Goal: Task Accomplishment & Management: Manage account settings

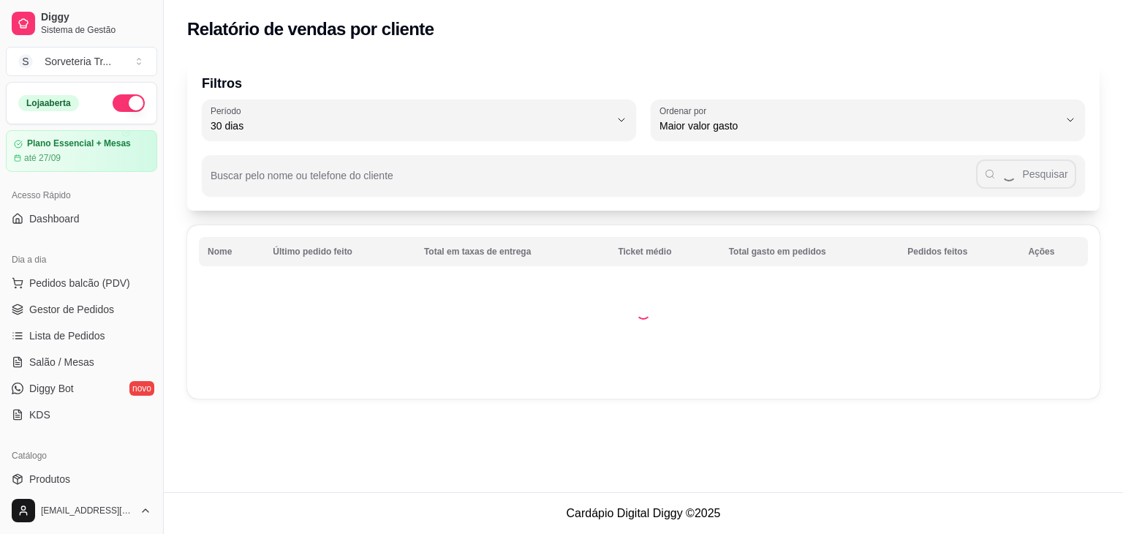
select select "30"
select select "HIGHEST_TOTAL_SPENT_WITH_ORDERS"
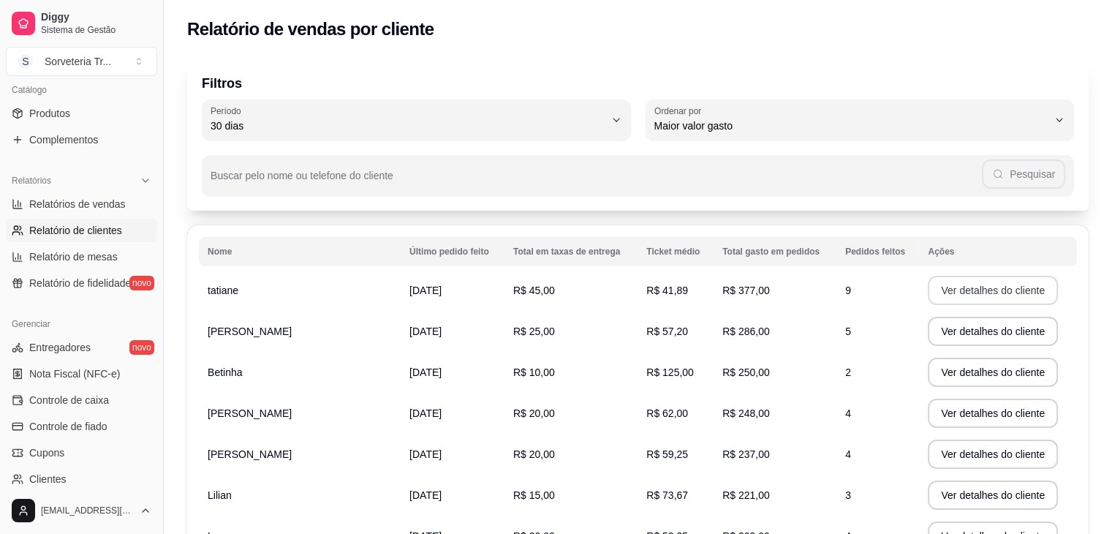
click at [966, 290] on button "Ver detalhes do cliente" at bounding box center [993, 290] width 130 height 29
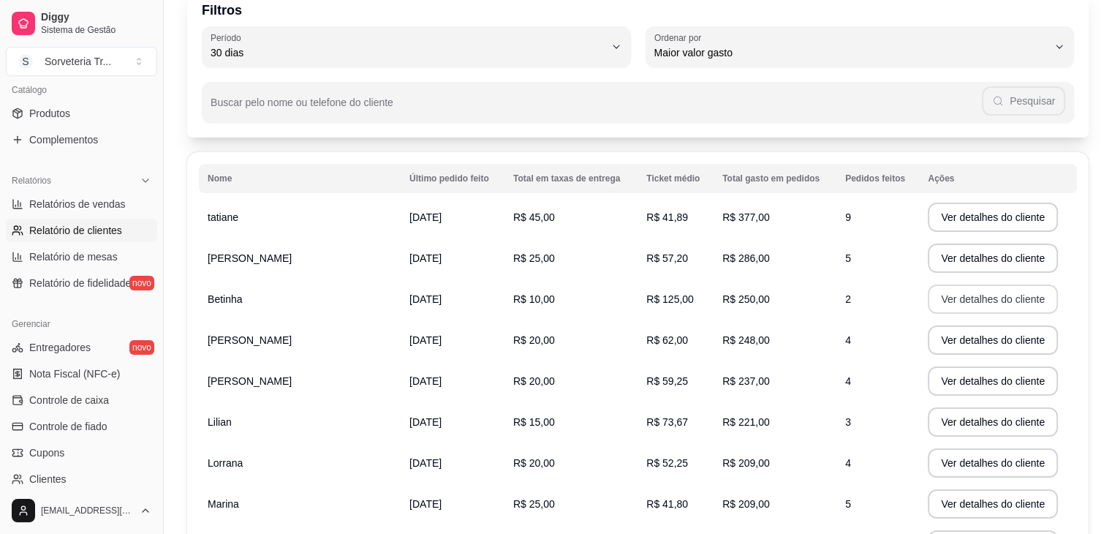
click at [954, 297] on button "Ver detalhes do cliente" at bounding box center [993, 298] width 130 height 29
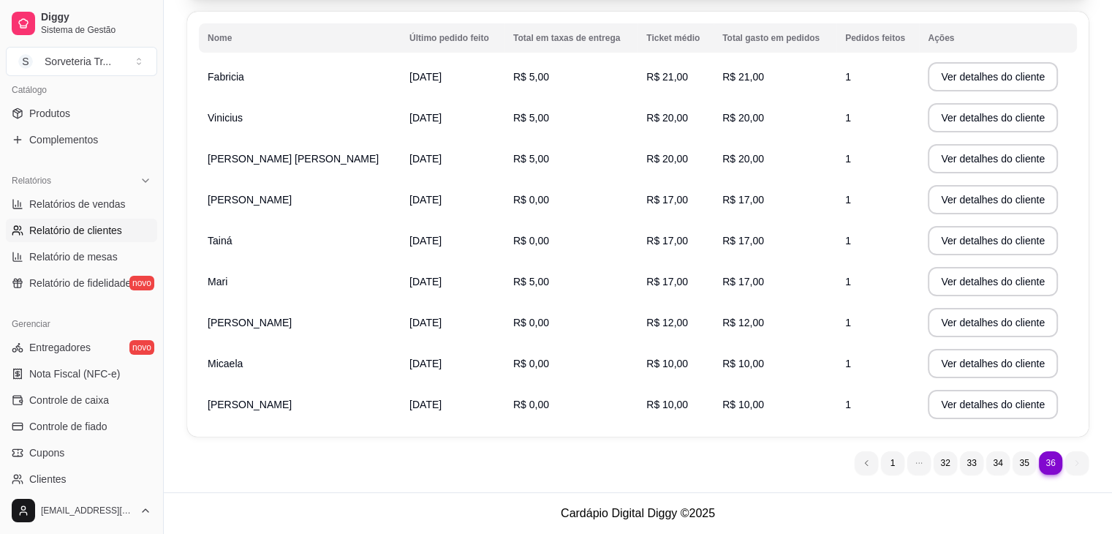
scroll to position [0, 0]
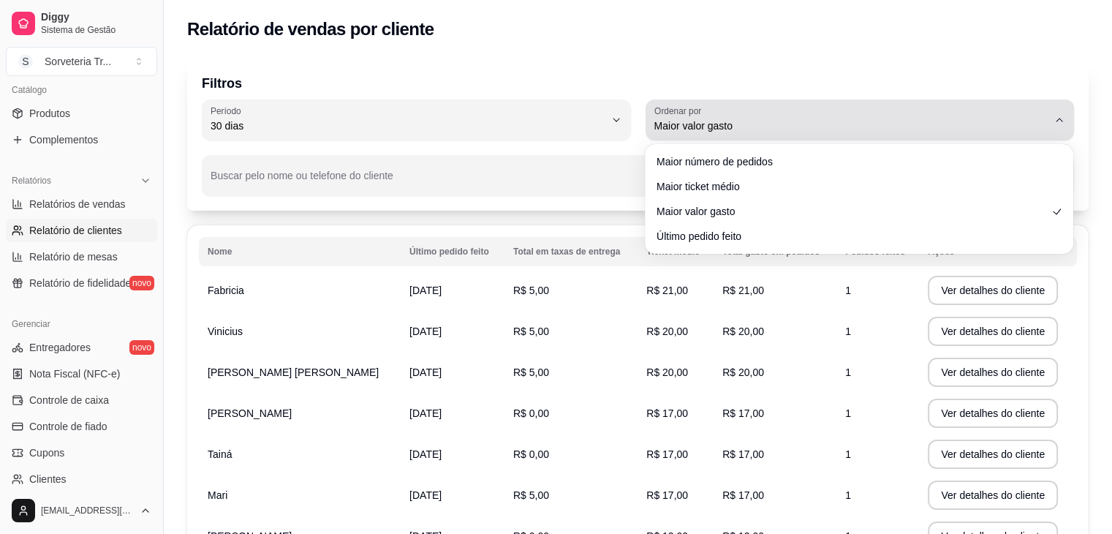
click at [1062, 118] on icon "button" at bounding box center [1060, 120] width 12 height 12
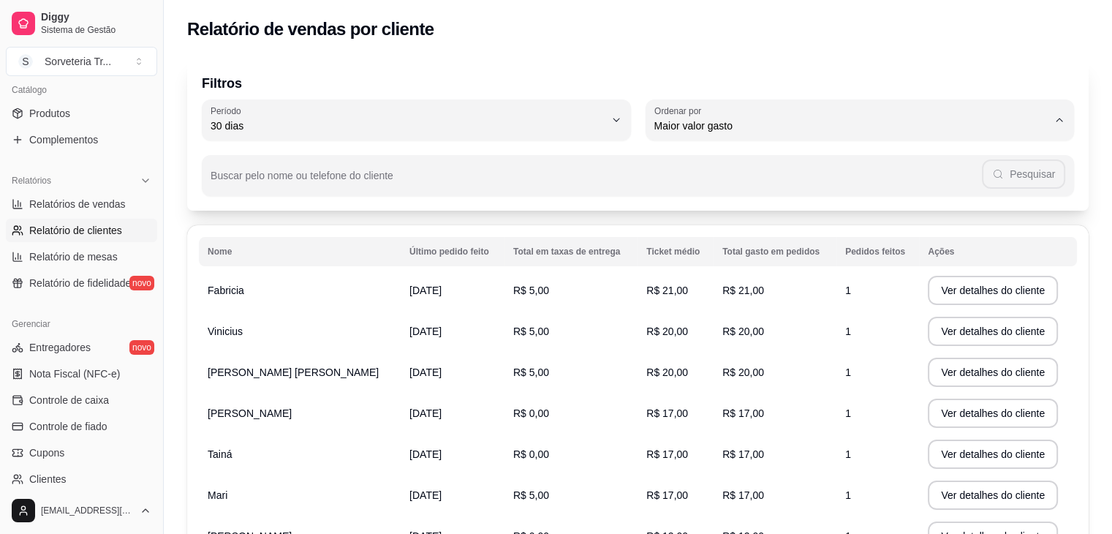
click at [810, 165] on span "Maior número de pedidos" at bounding box center [852, 161] width 375 height 14
type input "HIGHEST_ORDER_COUNT"
select select "HIGHEST_ORDER_COUNT"
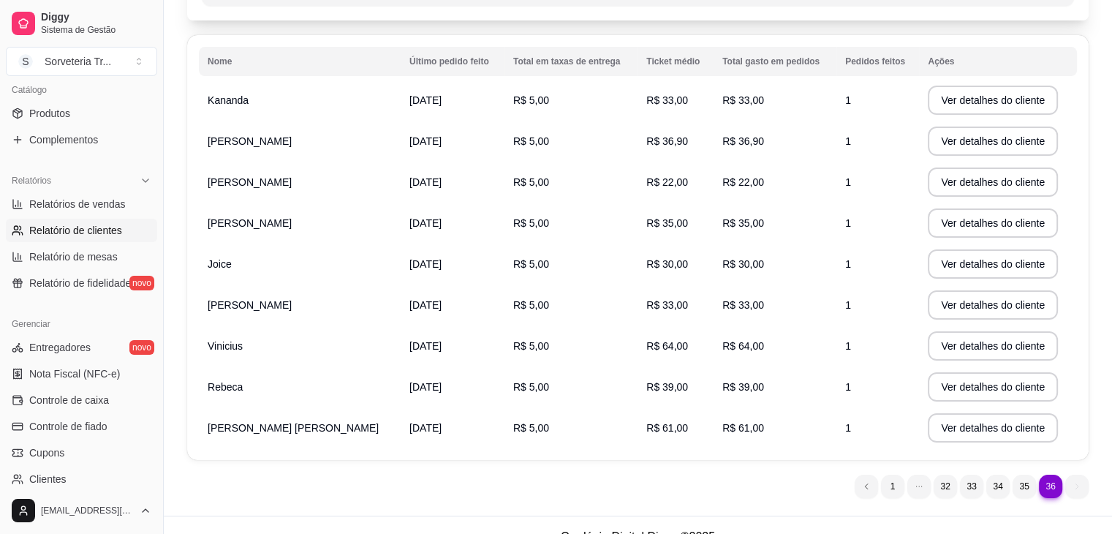
scroll to position [213, 0]
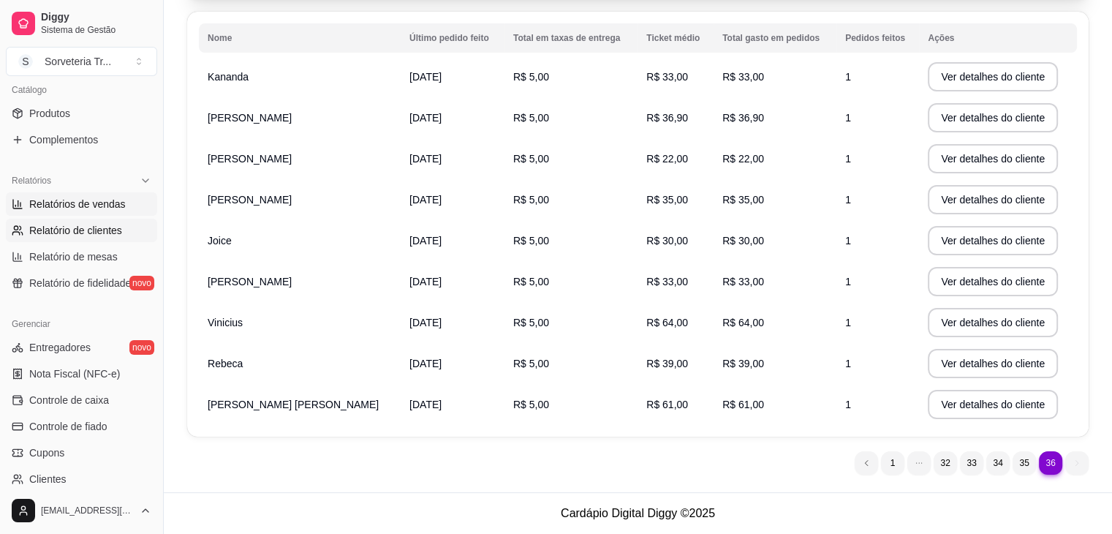
click at [100, 206] on span "Relatórios de vendas" at bounding box center [77, 204] width 97 height 15
select select "ALL"
select select "0"
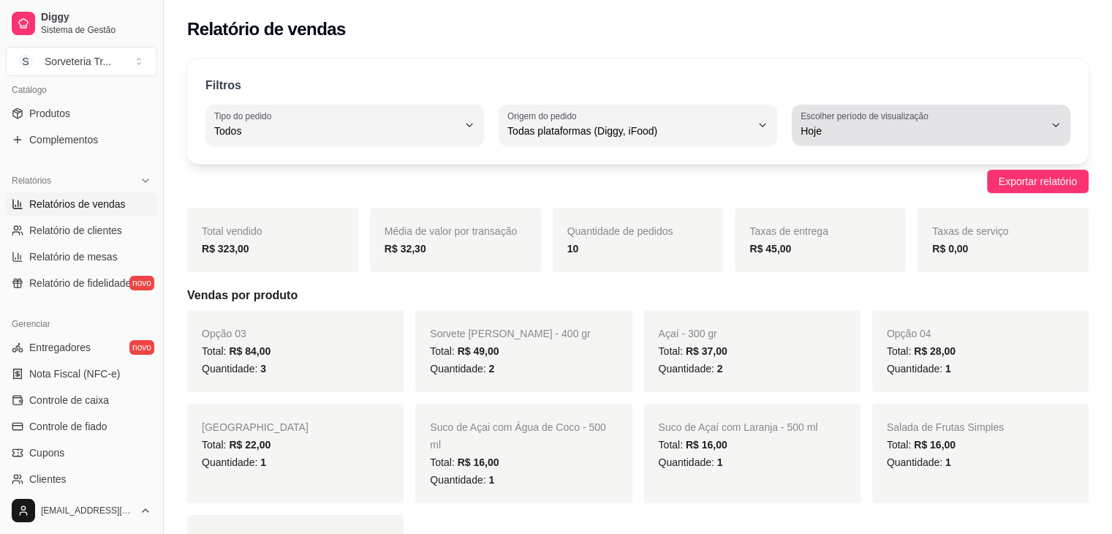
click at [1056, 126] on icon "button" at bounding box center [1056, 125] width 12 height 12
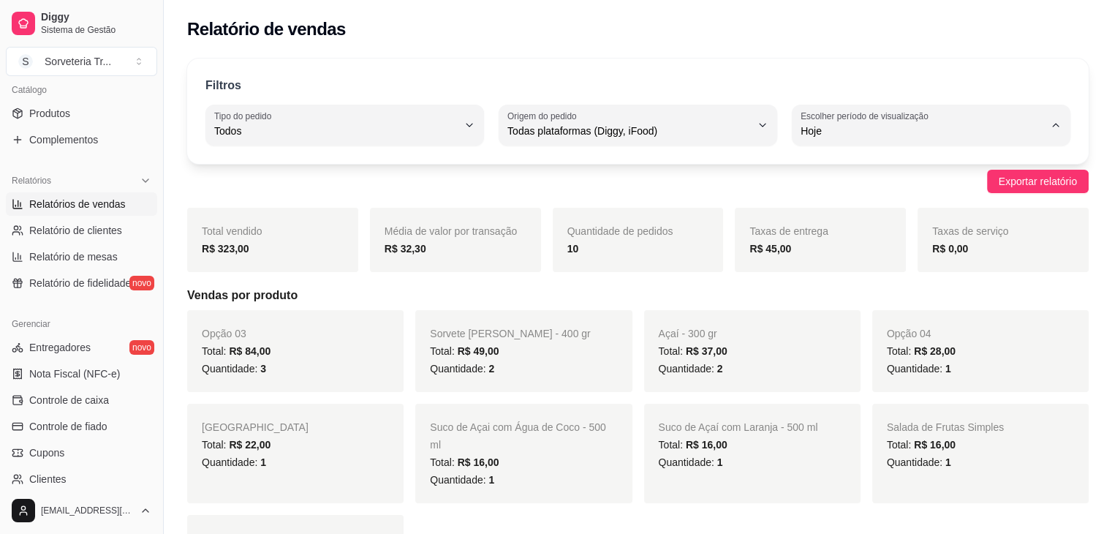
click at [845, 267] on span "30 dias" at bounding box center [924, 261] width 231 height 14
type input "30"
select select "30"
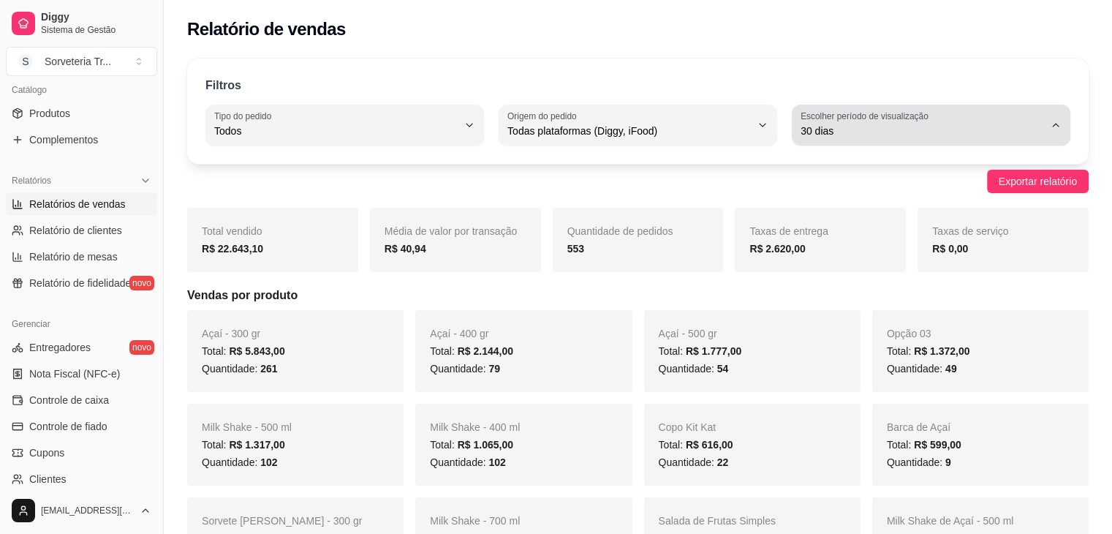
click at [1055, 124] on icon "button" at bounding box center [1056, 125] width 12 height 12
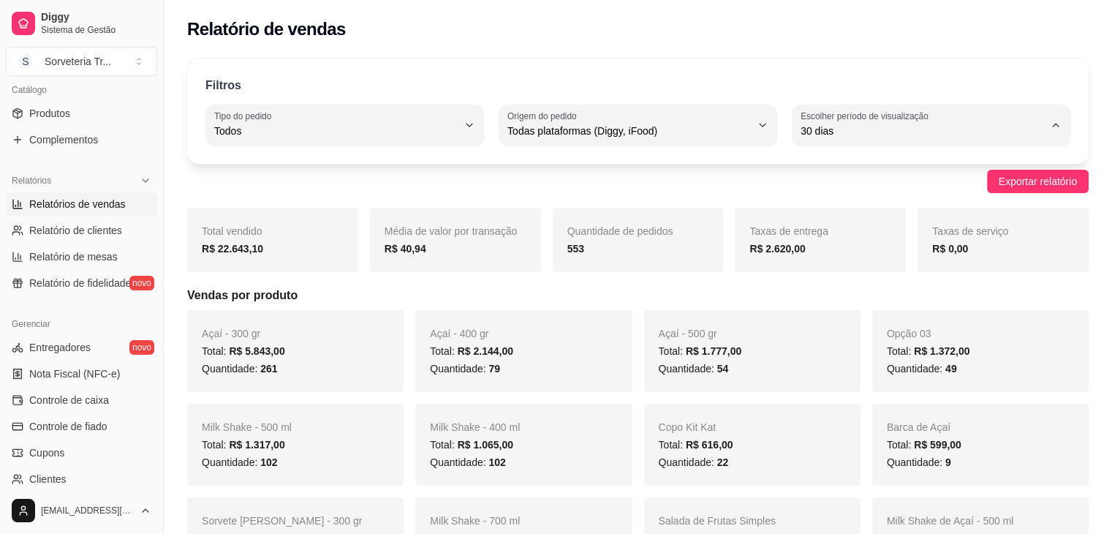
click at [867, 264] on span "30 dias" at bounding box center [924, 261] width 231 height 14
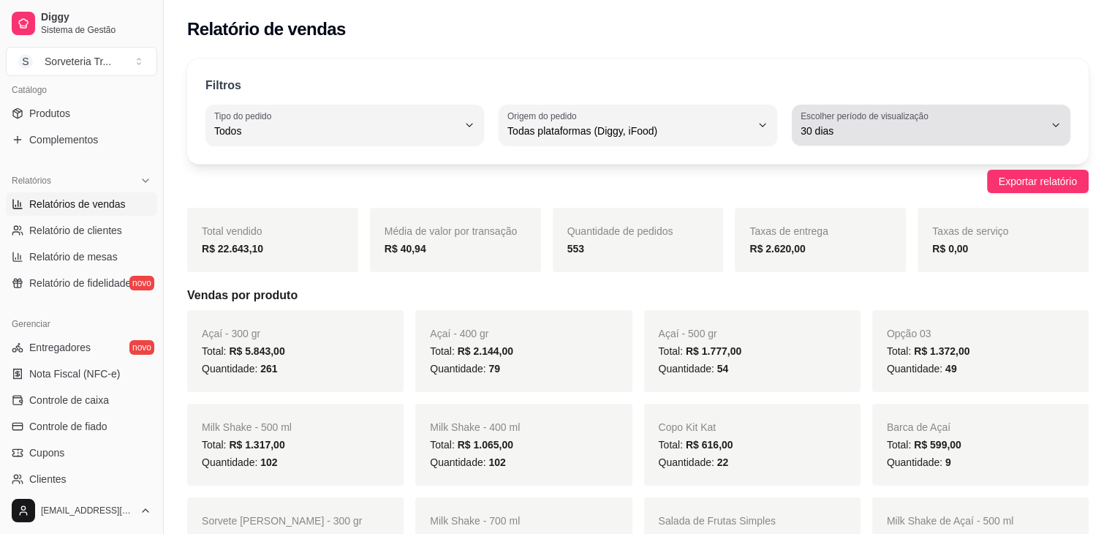
click at [1059, 124] on icon "button" at bounding box center [1056, 125] width 12 height 12
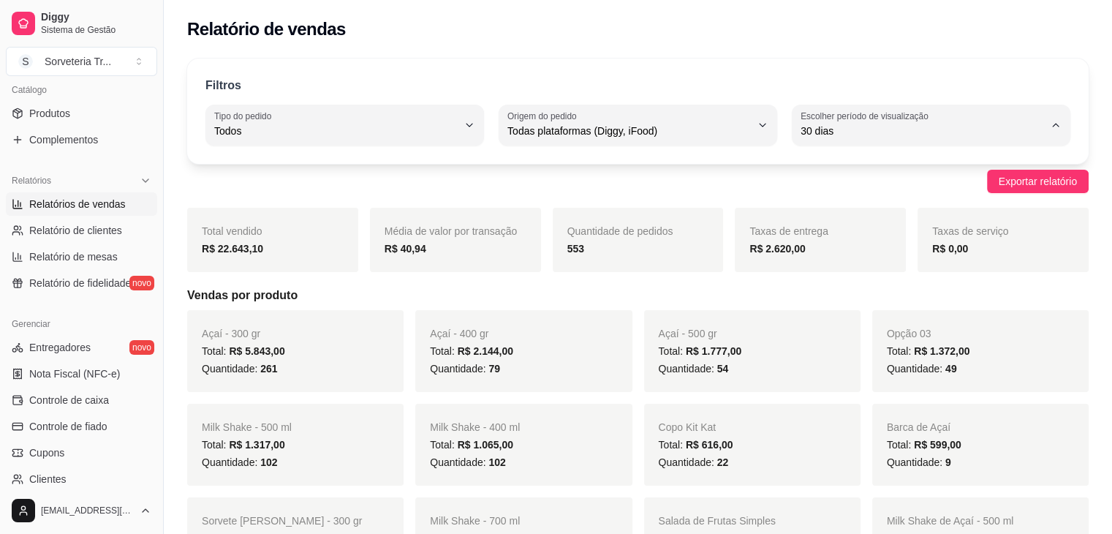
click at [842, 287] on span "45 dias" at bounding box center [924, 285] width 231 height 14
type input "45"
select select "45"
click at [853, 249] on div "R$ 3.675,00" at bounding box center [820, 249] width 142 height 18
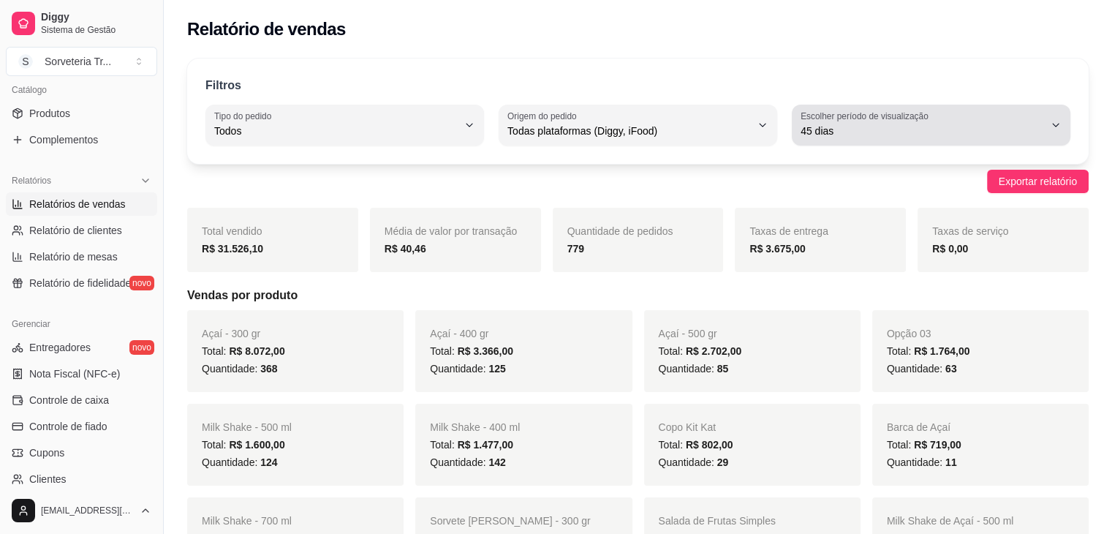
click at [1058, 121] on icon "button" at bounding box center [1056, 125] width 12 height 12
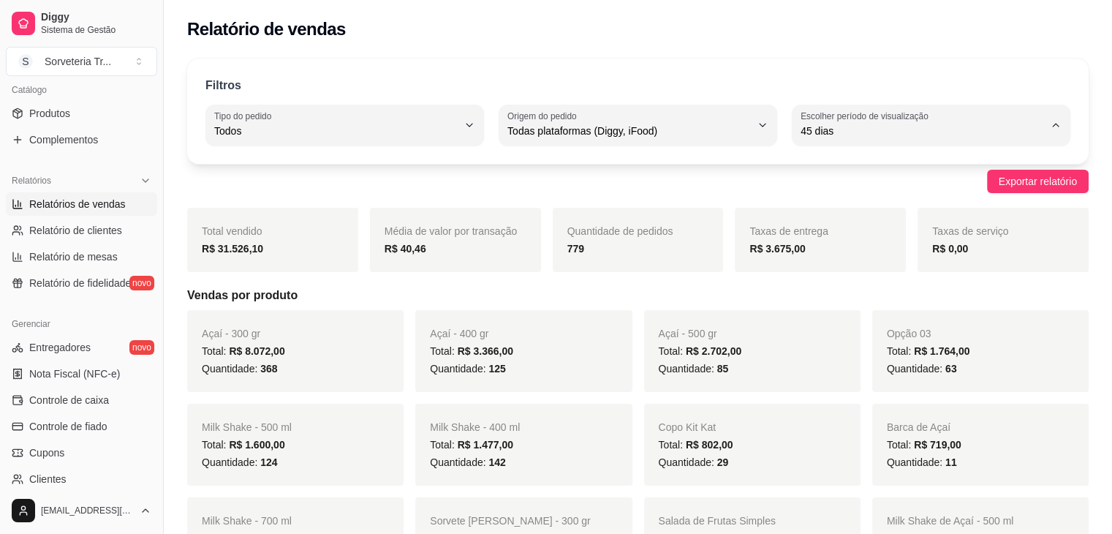
click at [880, 315] on span "Customizado" at bounding box center [924, 308] width 231 height 14
type input "-1"
select select "-1"
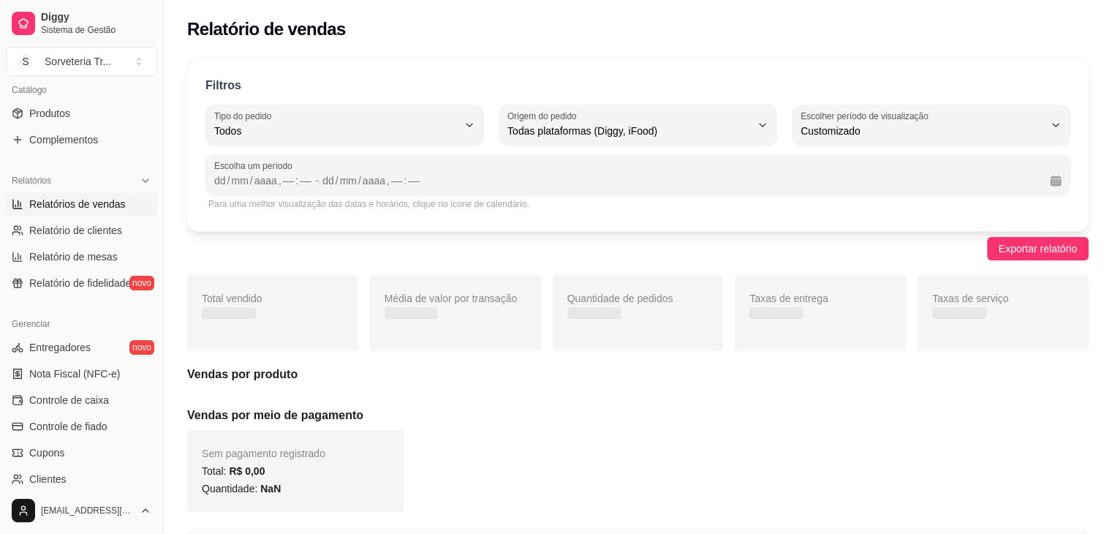
scroll to position [14, 0]
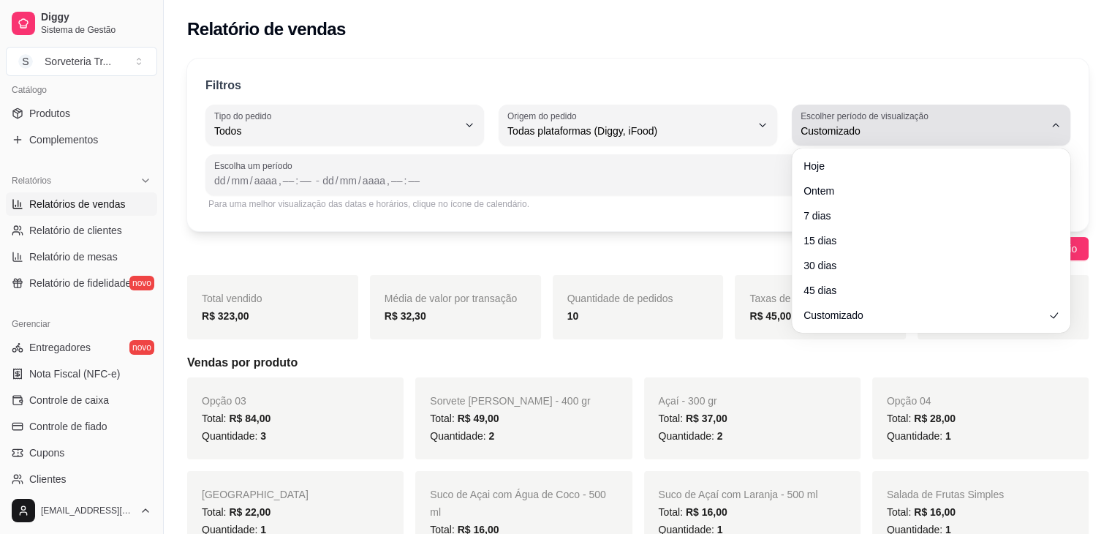
click at [1053, 122] on icon "button" at bounding box center [1056, 125] width 12 height 12
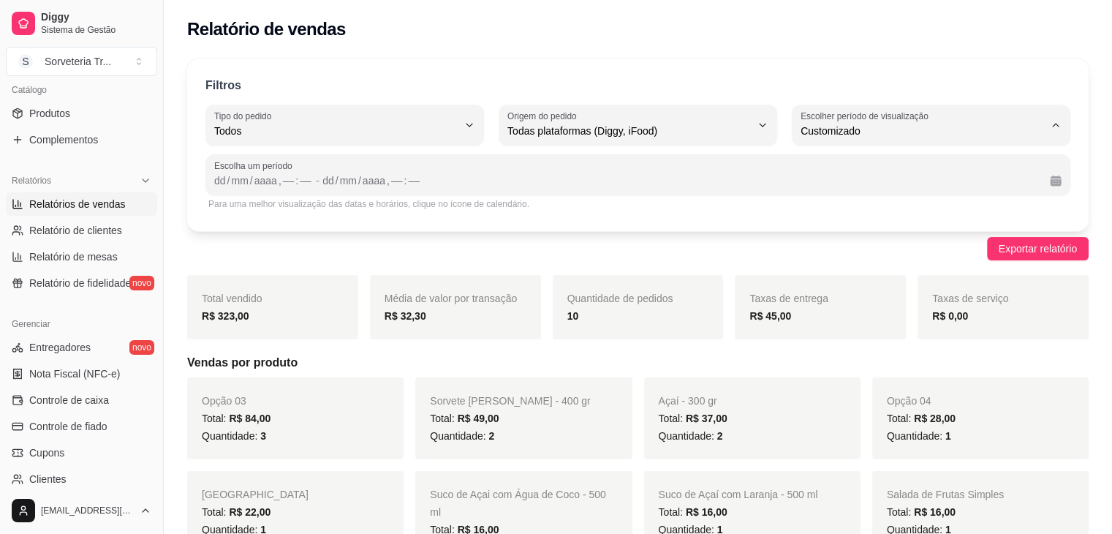
click at [842, 159] on span "Hoje" at bounding box center [924, 165] width 231 height 14
type input "0"
select select "0"
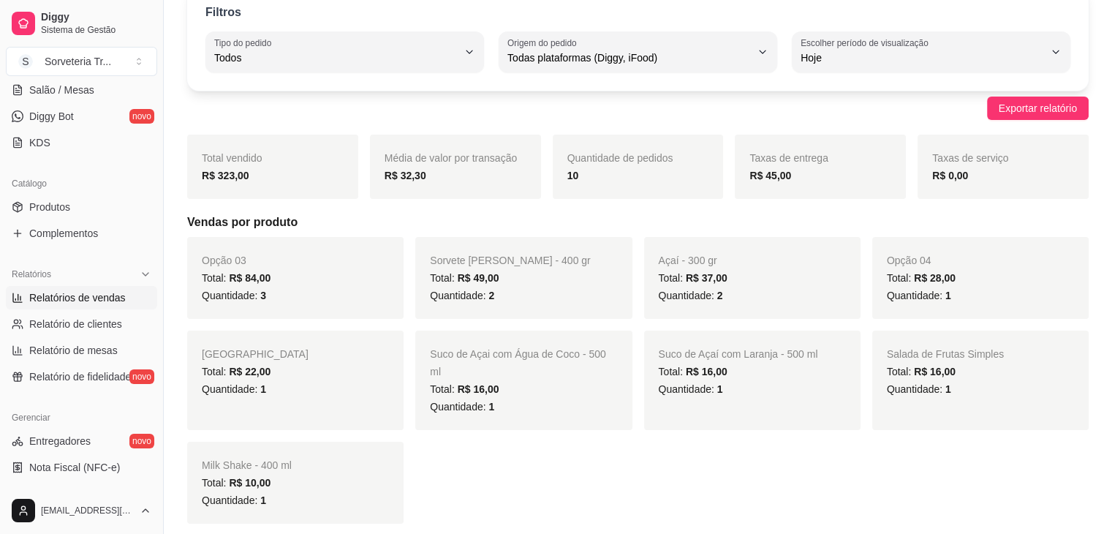
scroll to position [146, 0]
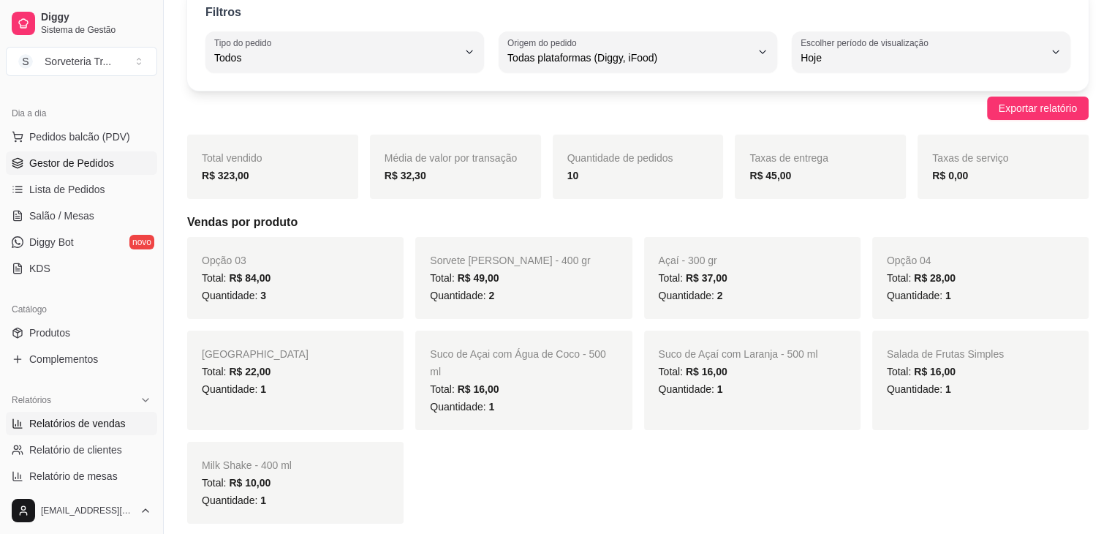
click at [91, 160] on span "Gestor de Pedidos" at bounding box center [71, 163] width 85 height 15
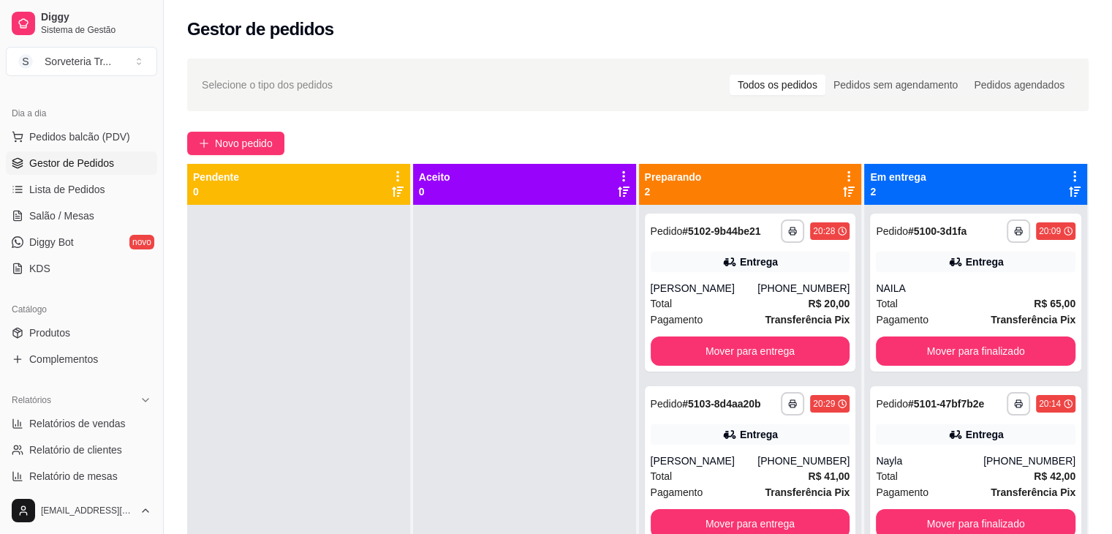
click at [573, 197] on div "Aceito 0" at bounding box center [524, 184] width 211 height 29
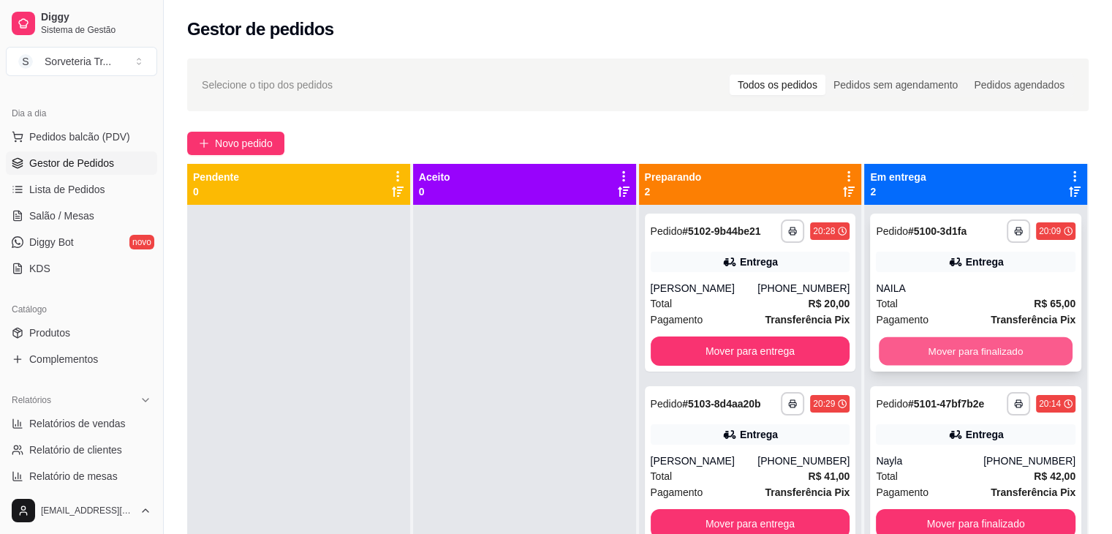
click at [968, 347] on button "Mover para finalizado" at bounding box center [976, 351] width 194 height 29
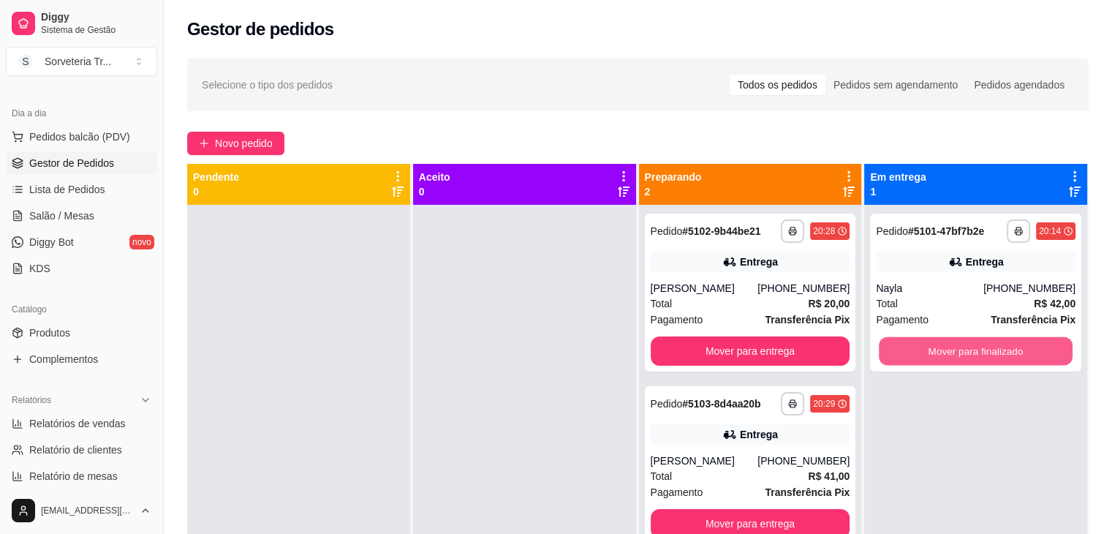
click at [959, 347] on button "Mover para finalizado" at bounding box center [976, 351] width 194 height 29
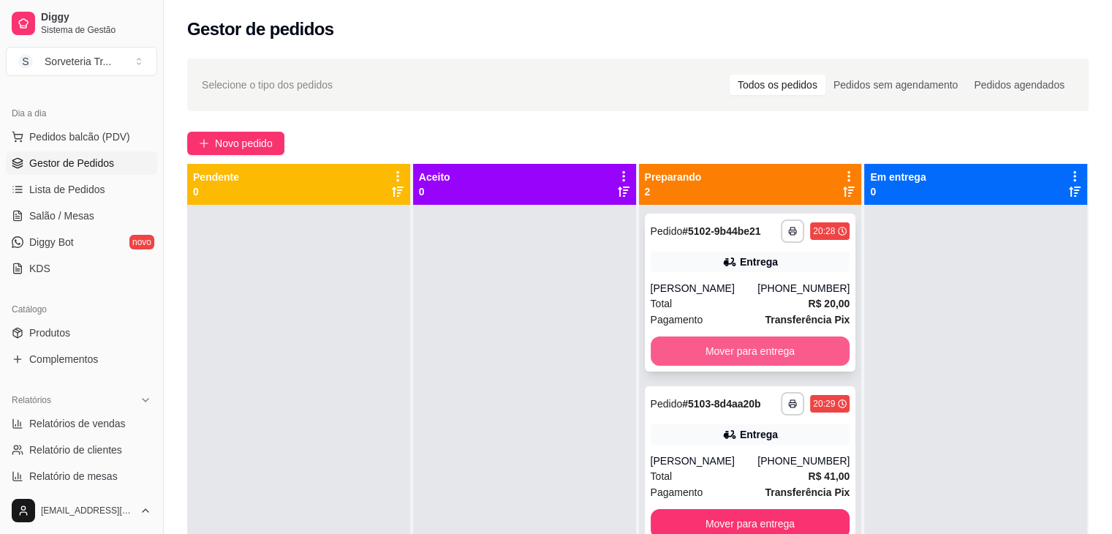
click at [743, 354] on button "Mover para entrega" at bounding box center [751, 350] width 200 height 29
